Goal: Information Seeking & Learning: Learn about a topic

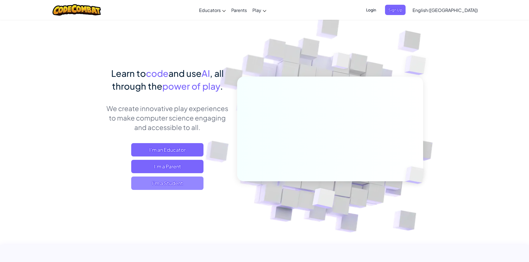
click at [167, 186] on span "I'm a Student" at bounding box center [167, 182] width 72 height 13
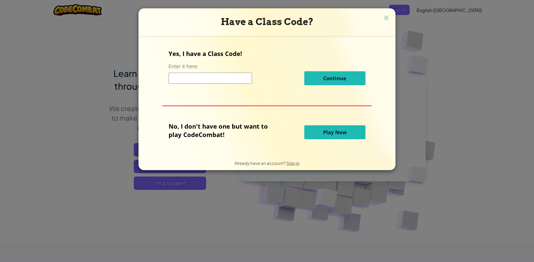
click at [228, 76] on input at bounding box center [210, 78] width 83 height 11
click at [346, 130] on span "Play Now" at bounding box center [334, 132] width 23 height 7
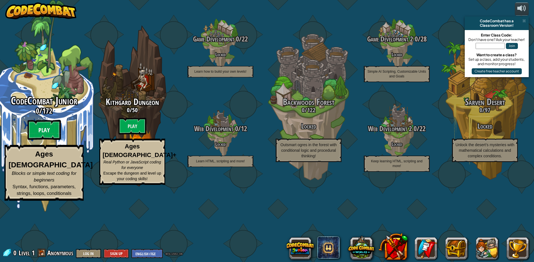
drag, startPoint x: 34, startPoint y: 162, endPoint x: 37, endPoint y: 162, distance: 3.1
click at [37, 140] on btn "Play" at bounding box center [44, 130] width 33 height 20
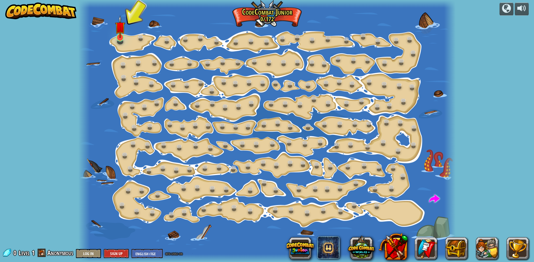
click at [118, 34] on img at bounding box center [120, 26] width 10 height 23
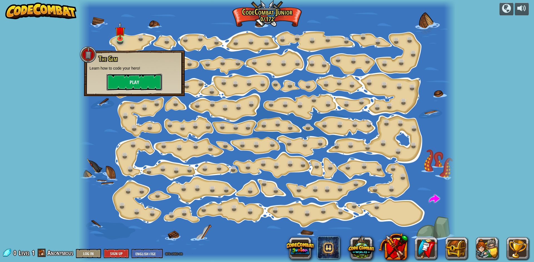
click at [136, 82] on button "Play" at bounding box center [135, 82] width 56 height 17
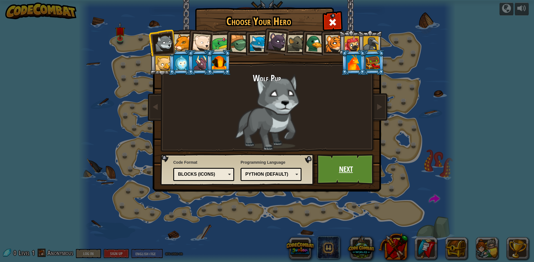
click at [347, 175] on link "Next" at bounding box center [346, 169] width 58 height 31
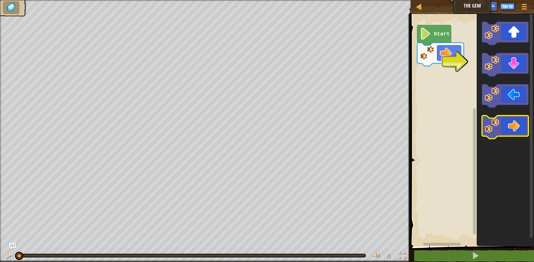
click at [509, 124] on icon "Blockly Workspace" at bounding box center [505, 126] width 46 height 23
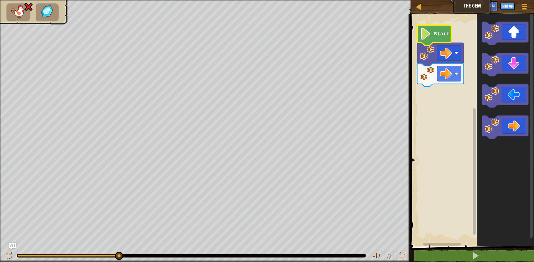
click at [429, 45] on icon "Blockly Workspace" at bounding box center [434, 35] width 34 height 20
click at [430, 41] on icon "Blockly Workspace" at bounding box center [434, 35] width 34 height 20
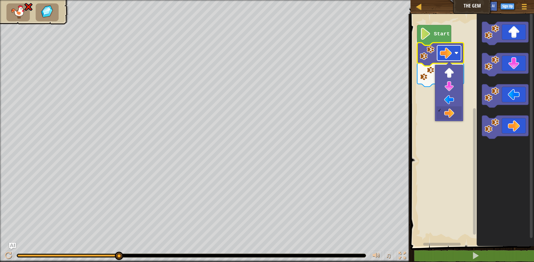
click at [457, 56] on rect "Blockly Workspace" at bounding box center [449, 52] width 24 height 15
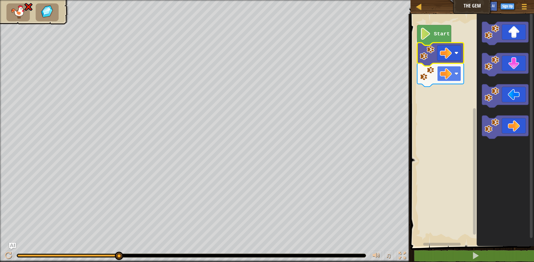
click at [457, 79] on rect "Blockly Workspace" at bounding box center [449, 73] width 24 height 15
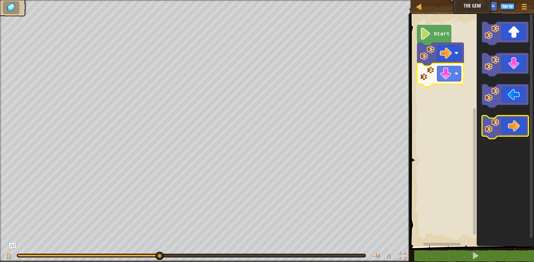
click at [500, 133] on icon "Blockly Workspace" at bounding box center [505, 126] width 46 height 23
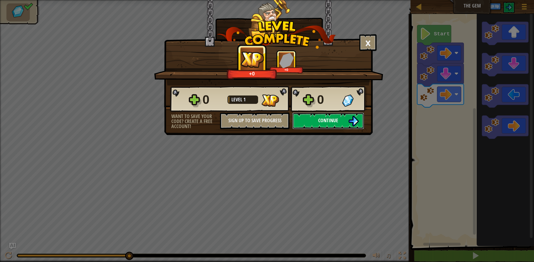
click at [318, 125] on button "Continue" at bounding box center [328, 120] width 72 height 17
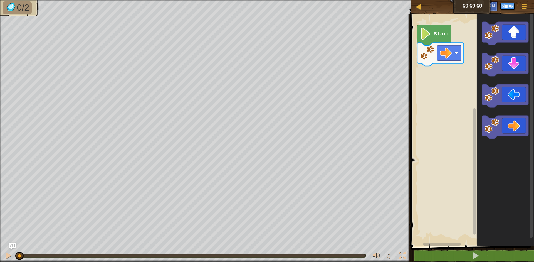
click at [447, 211] on rect "Blockly Workspace" at bounding box center [471, 128] width 125 height 235
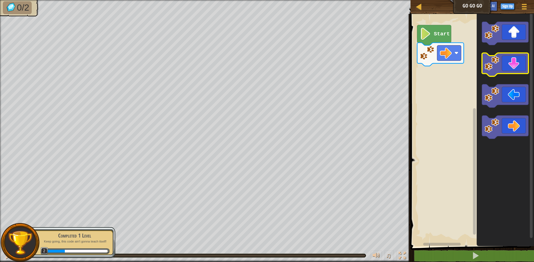
click at [490, 67] on image "Blockly Workspace" at bounding box center [492, 63] width 15 height 15
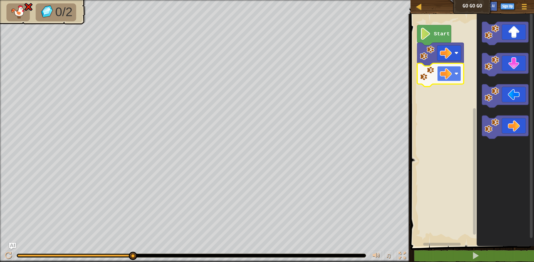
click at [456, 77] on rect "Blockly Workspace" at bounding box center [449, 73] width 24 height 15
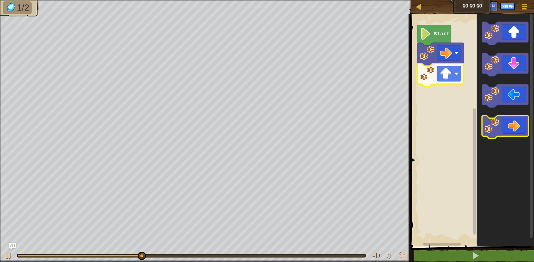
click at [506, 124] on icon "Blockly Workspace" at bounding box center [505, 126] width 46 height 23
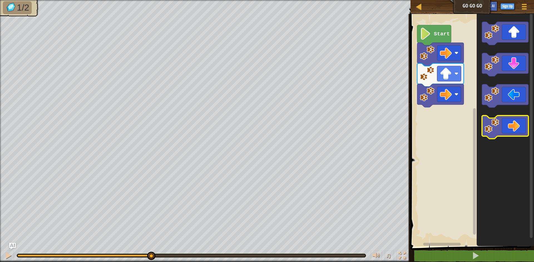
click at [504, 124] on icon "Blockly Workspace" at bounding box center [505, 126] width 46 height 23
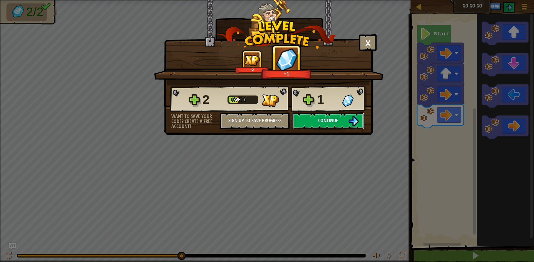
click at [315, 122] on button "Continue" at bounding box center [328, 120] width 72 height 17
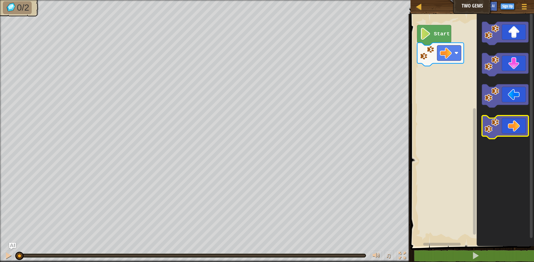
click at [511, 130] on icon "Blockly Workspace" at bounding box center [505, 126] width 46 height 23
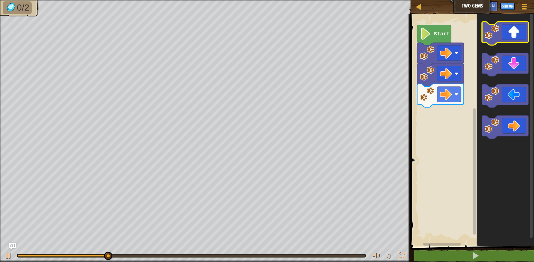
click at [516, 39] on icon "Blockly Workspace" at bounding box center [505, 33] width 46 height 23
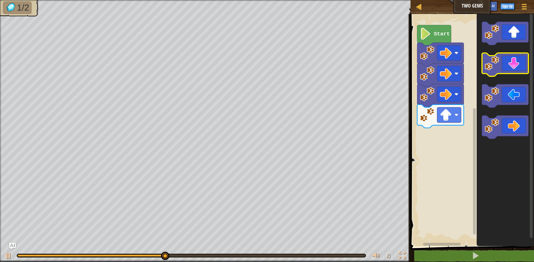
click at [515, 69] on icon "Blockly Workspace" at bounding box center [505, 64] width 46 height 23
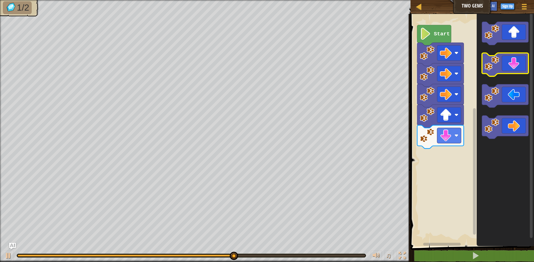
click at [508, 65] on icon "Blockly Workspace" at bounding box center [505, 64] width 46 height 23
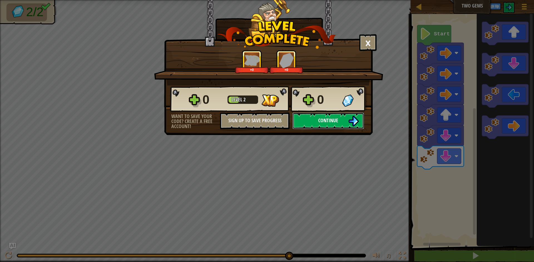
click at [340, 120] on button "Continue" at bounding box center [328, 120] width 72 height 17
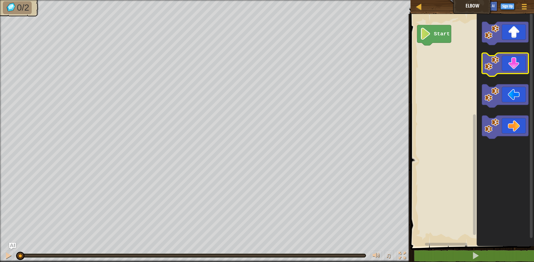
click at [495, 70] on image "Blockly Workspace" at bounding box center [492, 63] width 15 height 15
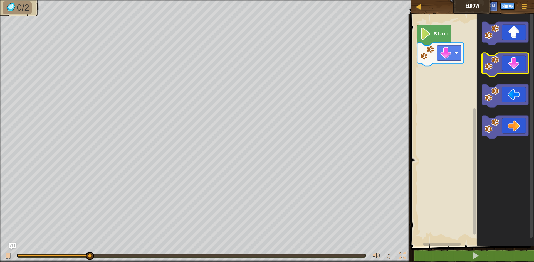
click at [516, 65] on icon "Blockly Workspace" at bounding box center [505, 64] width 46 height 23
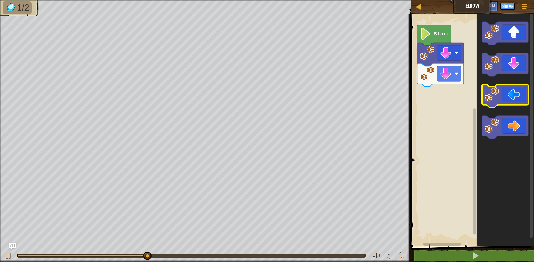
click at [502, 104] on icon "Blockly Workspace" at bounding box center [505, 95] width 46 height 23
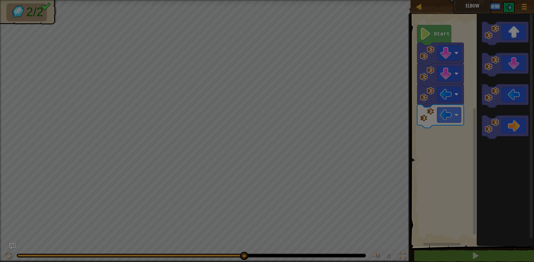
click at [441, 1] on body "Map Elbow Game Menu Sign Up Ask AI 1 הההההההההההההההההההההההההההההההההההההההההה…" at bounding box center [267, 0] width 534 height 1
click at [0, 0] on div "× How fun was this level? Loading... Reticulating Splines... Loading... 0 Level…" at bounding box center [0, 0] width 0 height 0
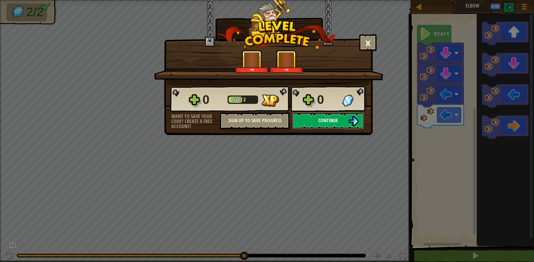
click at [332, 122] on span "Continue" at bounding box center [328, 120] width 20 height 7
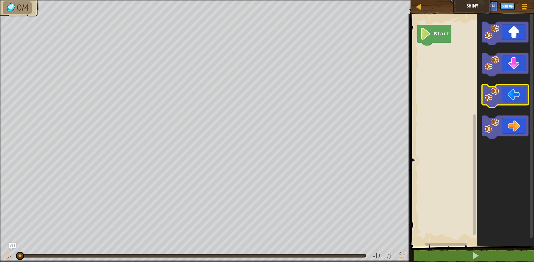
click at [515, 100] on icon "Blockly Workspace" at bounding box center [505, 95] width 46 height 23
click at [513, 100] on icon "Blockly Workspace" at bounding box center [505, 95] width 46 height 23
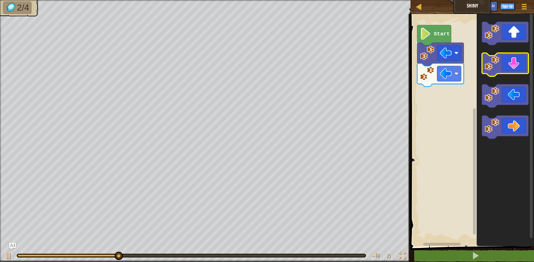
click at [510, 64] on icon "Blockly Workspace" at bounding box center [505, 64] width 46 height 23
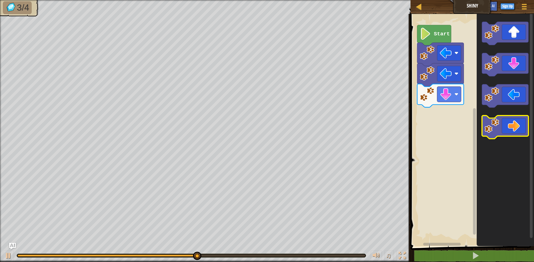
click at [512, 126] on icon "Blockly Workspace" at bounding box center [505, 126] width 46 height 23
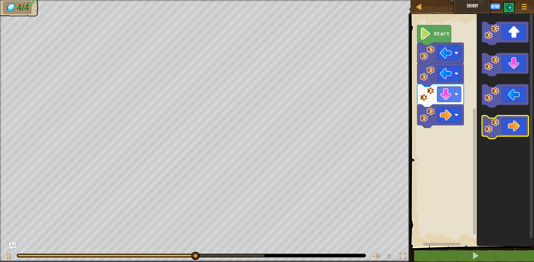
click at [512, 120] on icon "Blockly Workspace" at bounding box center [505, 126] width 46 height 23
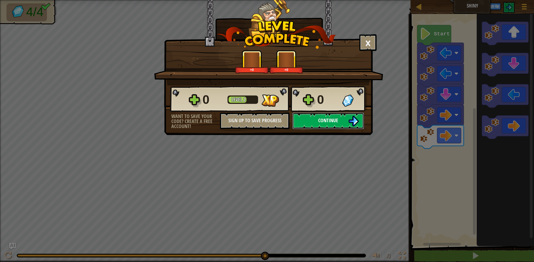
click at [312, 120] on button "Continue" at bounding box center [328, 120] width 72 height 17
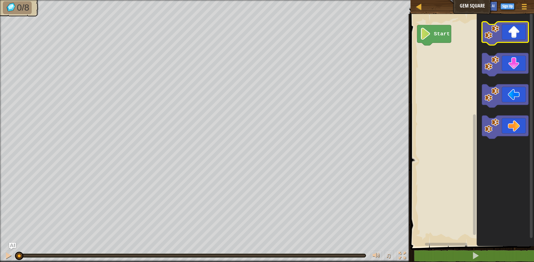
click at [524, 37] on icon "Blockly Workspace" at bounding box center [505, 33] width 46 height 23
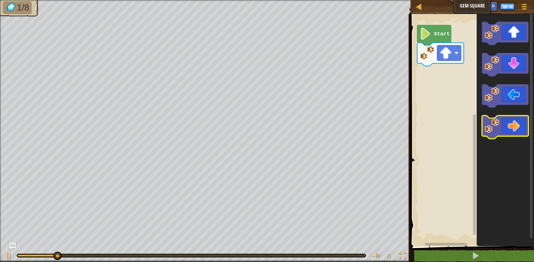
click at [510, 131] on icon "Blockly Workspace" at bounding box center [505, 126] width 46 height 23
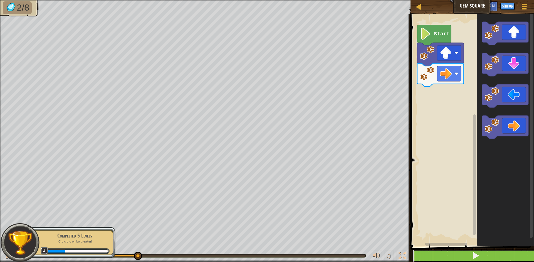
click at [487, 257] on button at bounding box center [475, 255] width 125 height 13
